Goal: Information Seeking & Learning: Learn about a topic

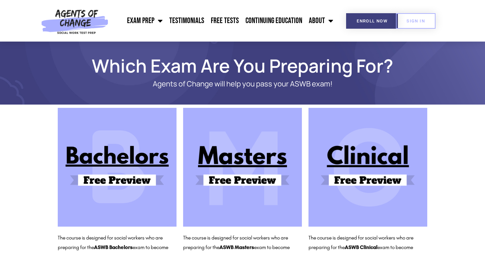
click at [249, 180] on img at bounding box center [242, 167] width 119 height 119
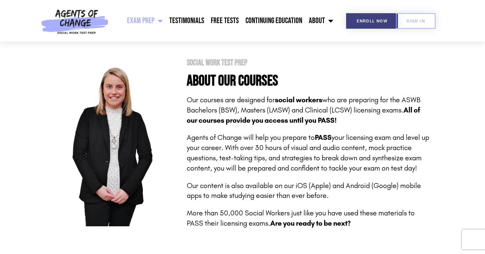
scroll to position [270, 0]
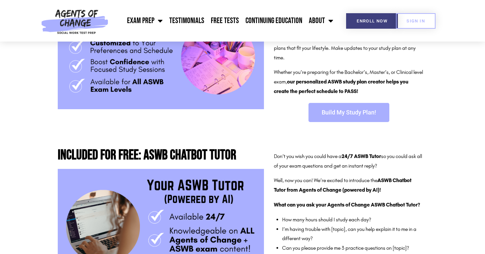
scroll to position [141, 0]
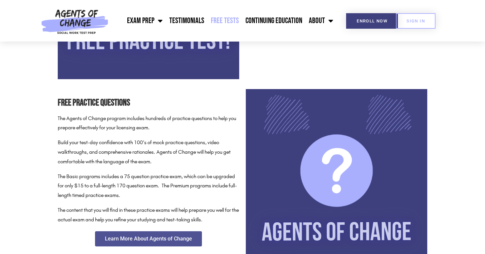
scroll to position [251, 0]
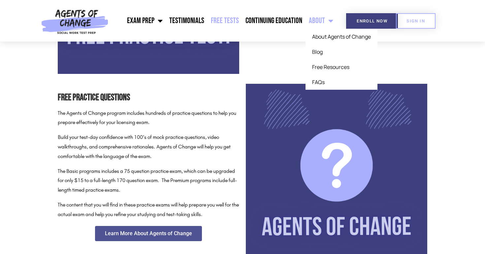
click at [330, 21] on span "Menu" at bounding box center [329, 21] width 8 height 15
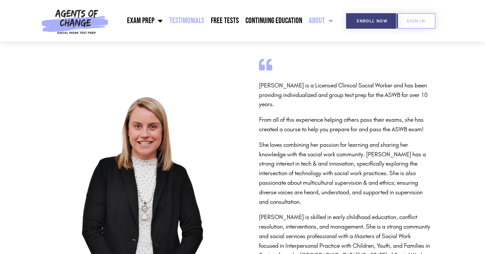
click at [183, 22] on link "Testimonials" at bounding box center [187, 21] width 42 height 16
